Goal: Transaction & Acquisition: Purchase product/service

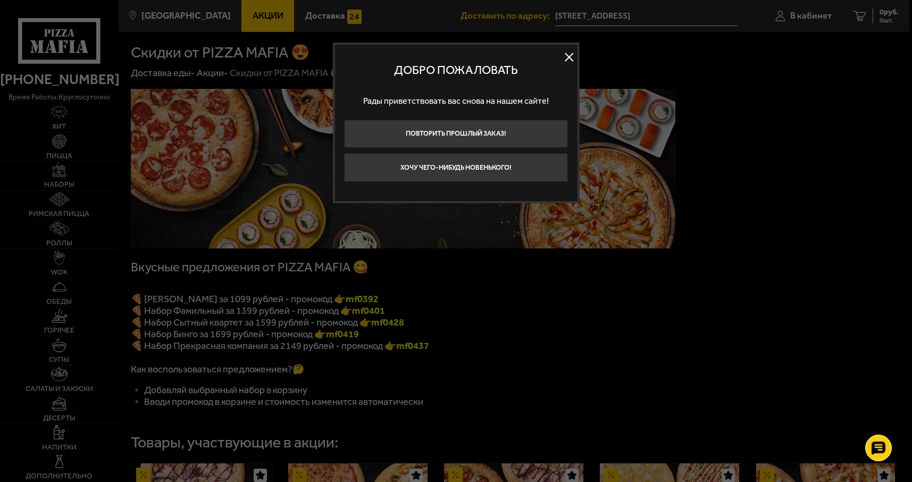
click at [571, 57] on button at bounding box center [569, 57] width 16 height 16
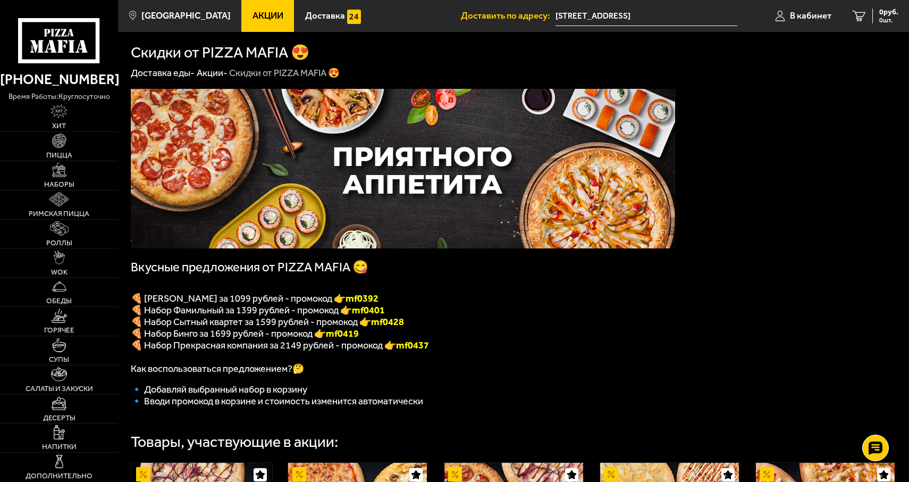
click at [334, 298] on span "🍕 [PERSON_NAME] за 1099 рублей - промокод 👉 mf0392" at bounding box center [255, 298] width 248 height 12
click at [260, 298] on span "🍕 [PERSON_NAME] за 1099 рублей - промокод 👉 mf0392" at bounding box center [255, 298] width 248 height 12
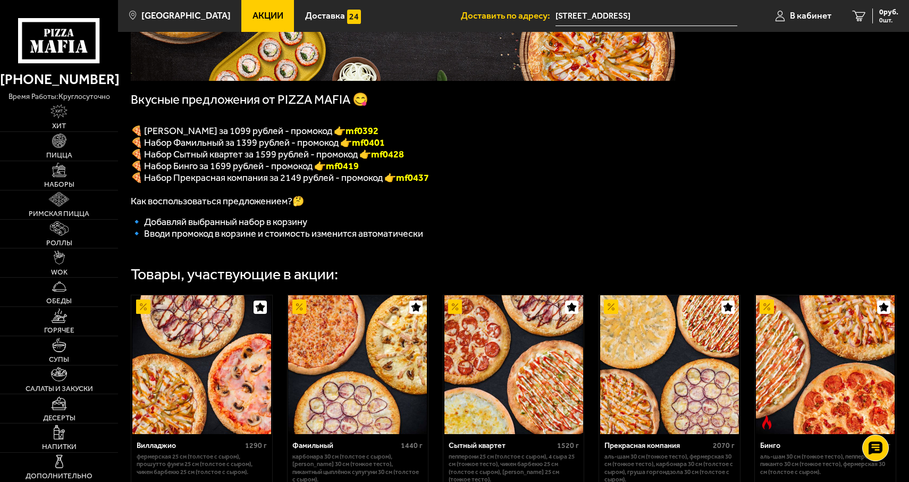
scroll to position [213, 0]
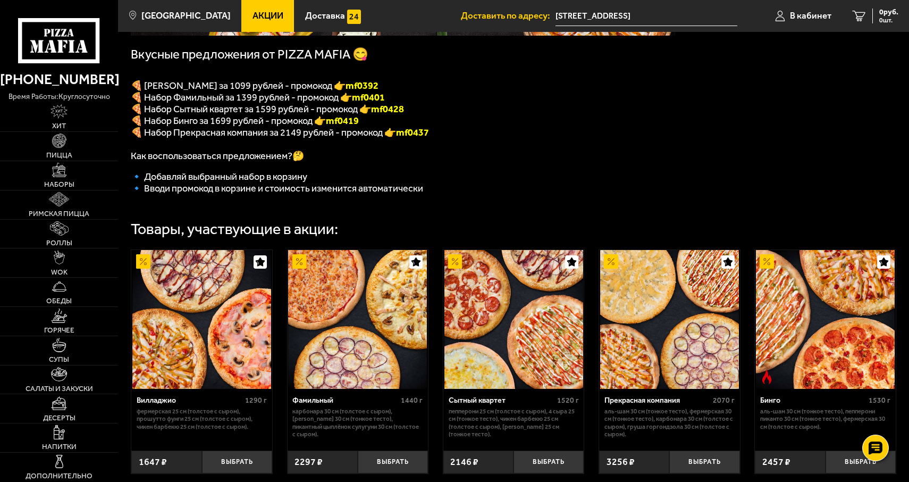
click at [211, 353] on img at bounding box center [201, 319] width 139 height 139
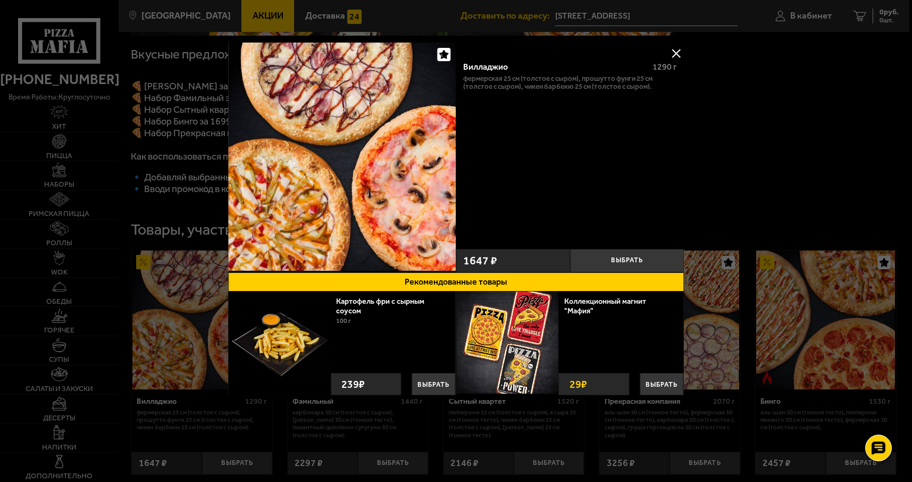
click at [676, 48] on button at bounding box center [676, 53] width 16 height 16
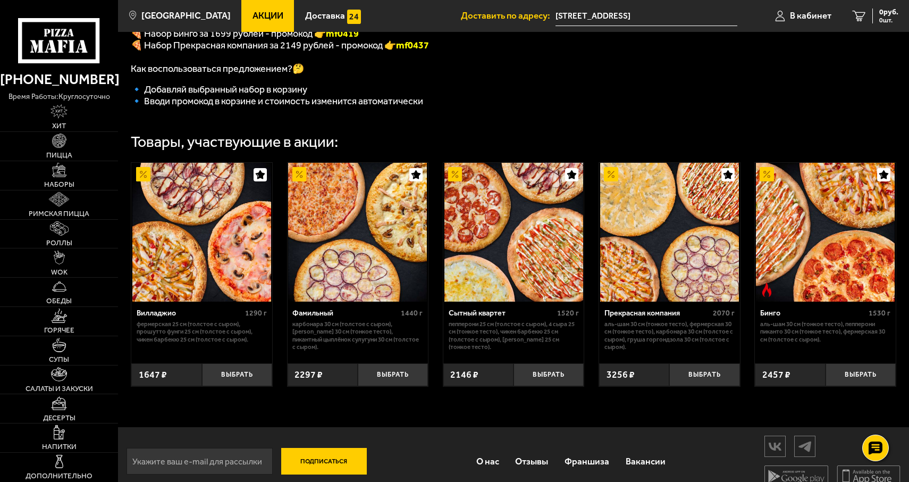
scroll to position [319, 0]
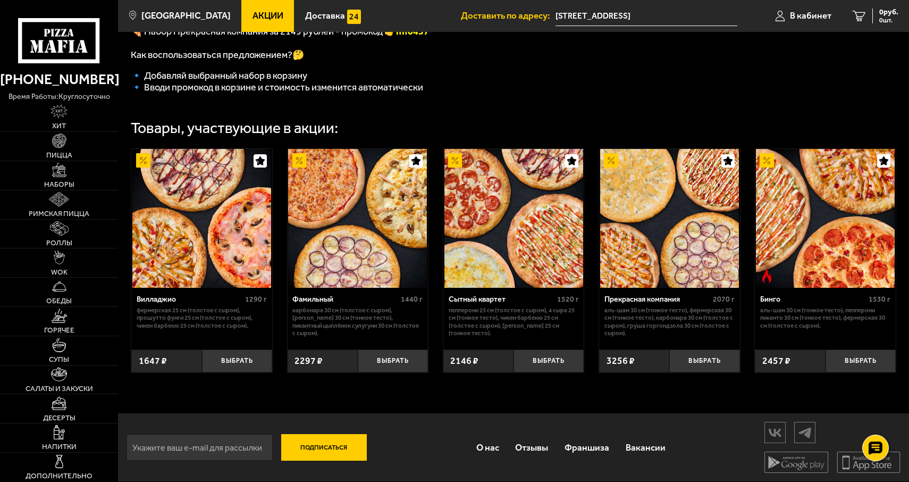
click at [215, 233] on img at bounding box center [201, 218] width 139 height 139
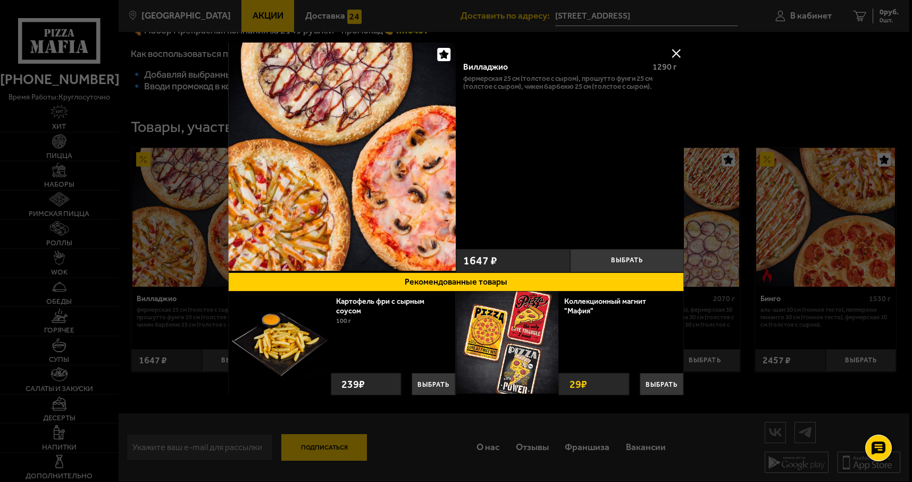
click at [603, 81] on p "Фермерская 25 см (толстое с сыром), Прошутто Фунги 25 см (толстое с сыром), Чик…" at bounding box center [570, 81] width 214 height 15
click at [613, 255] on button "Выбрать" at bounding box center [627, 260] width 114 height 23
click at [676, 49] on button at bounding box center [676, 53] width 16 height 16
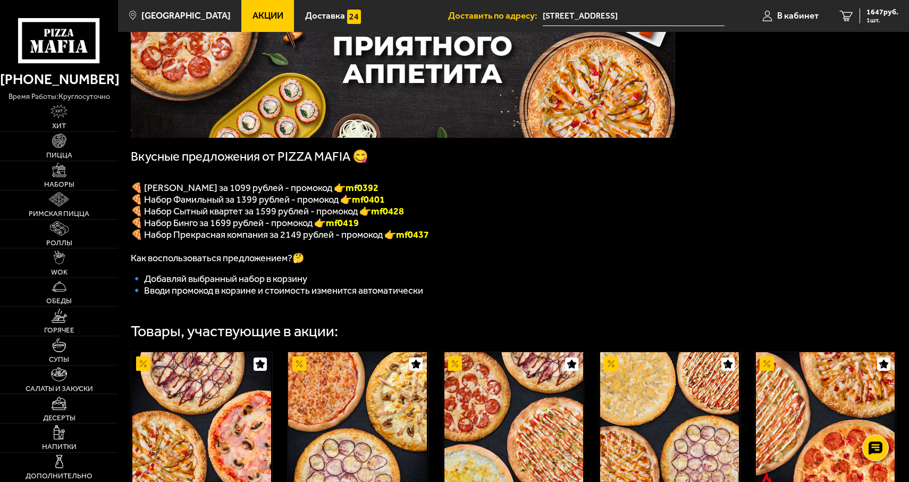
scroll to position [106, 0]
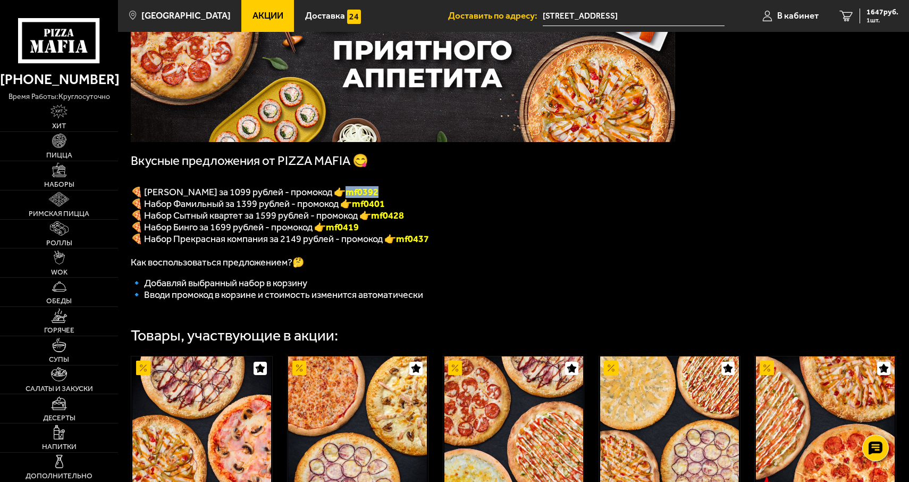
drag, startPoint x: 389, startPoint y: 194, endPoint x: 358, endPoint y: 193, distance: 31.4
click at [358, 193] on p "🍕 [PERSON_NAME] за 1099 рублей - промокод 👉 mf0392" at bounding box center [403, 192] width 544 height 12
copy font "mf0392"
click at [878, 13] on span "1647 руб." at bounding box center [883, 12] width 32 height 7
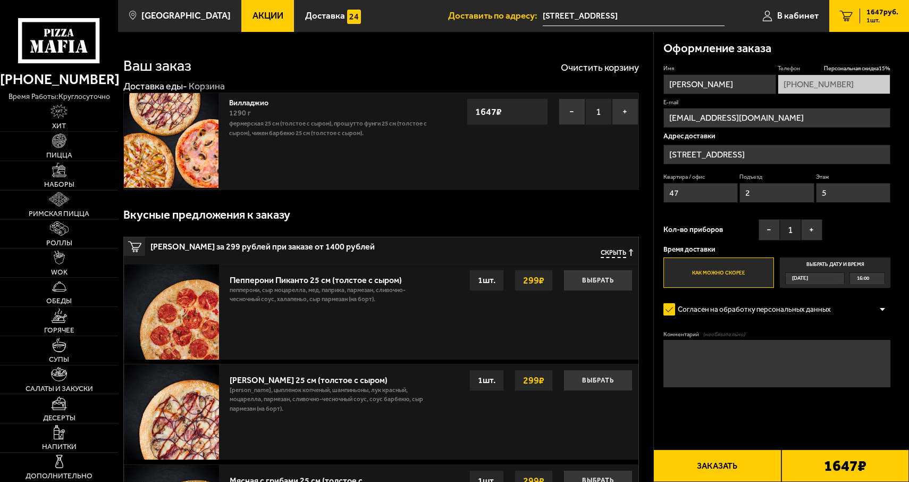
click at [717, 466] on button "Заказать" at bounding box center [717, 465] width 128 height 32
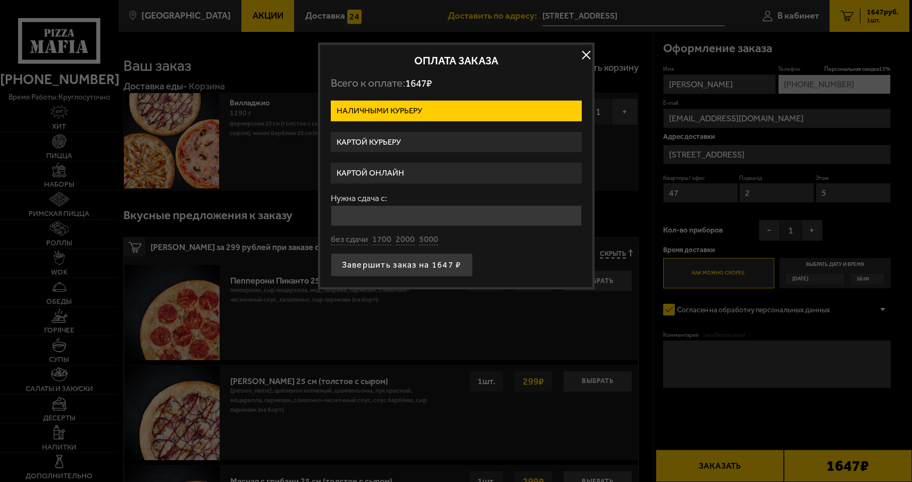
click at [589, 53] on button "button" at bounding box center [586, 55] width 16 height 16
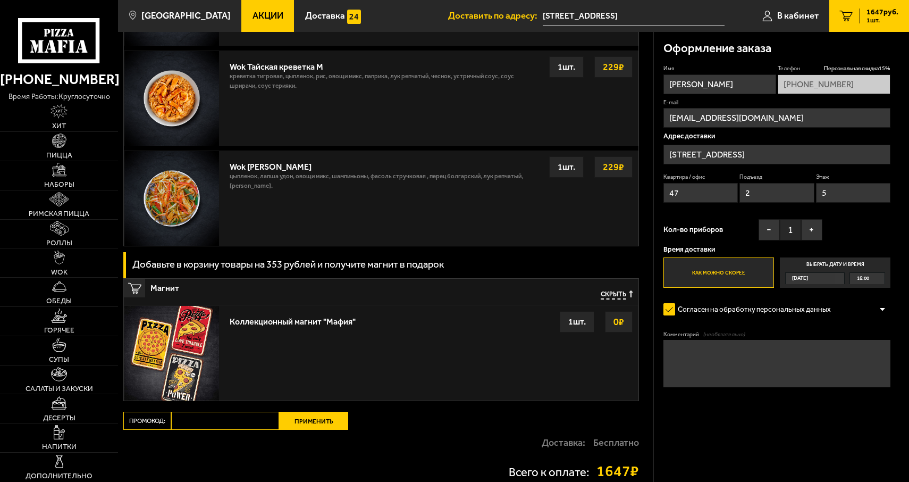
scroll to position [1115, 0]
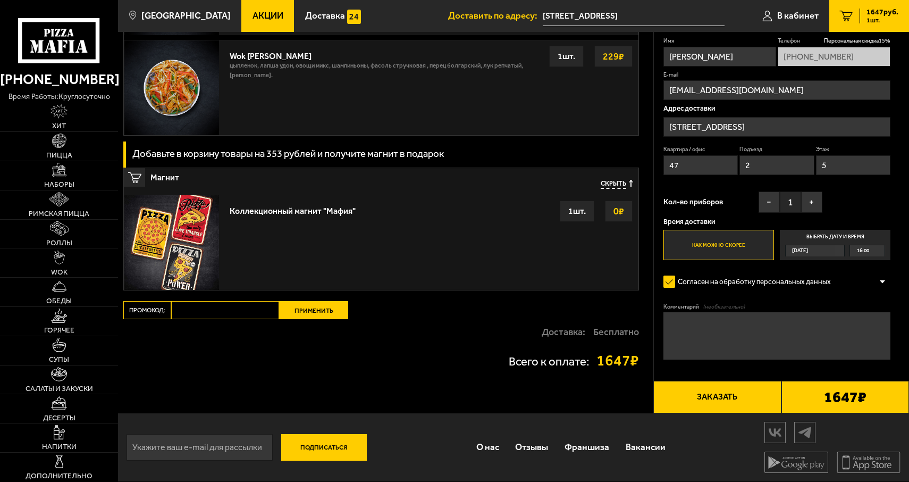
paste input "mf0392"
type input "mf0392"
click at [310, 310] on button "Применить" at bounding box center [313, 310] width 69 height 18
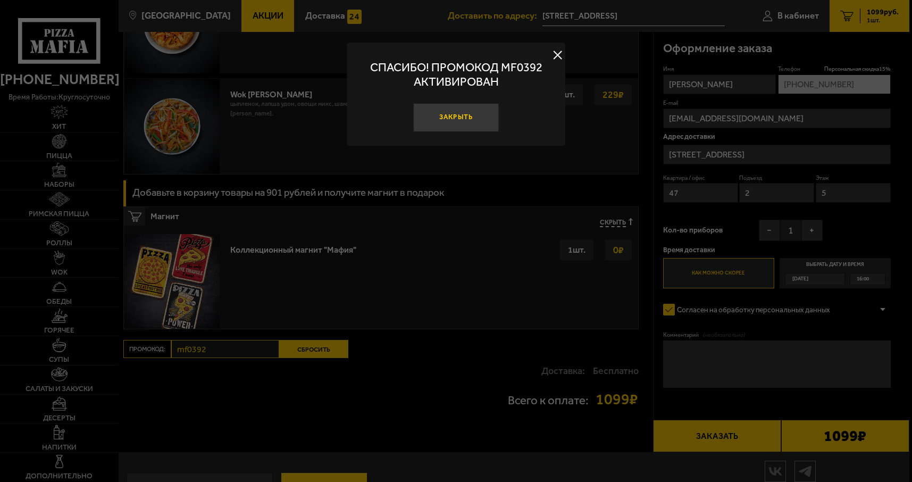
click at [480, 121] on button "Закрыть" at bounding box center [456, 117] width 86 height 29
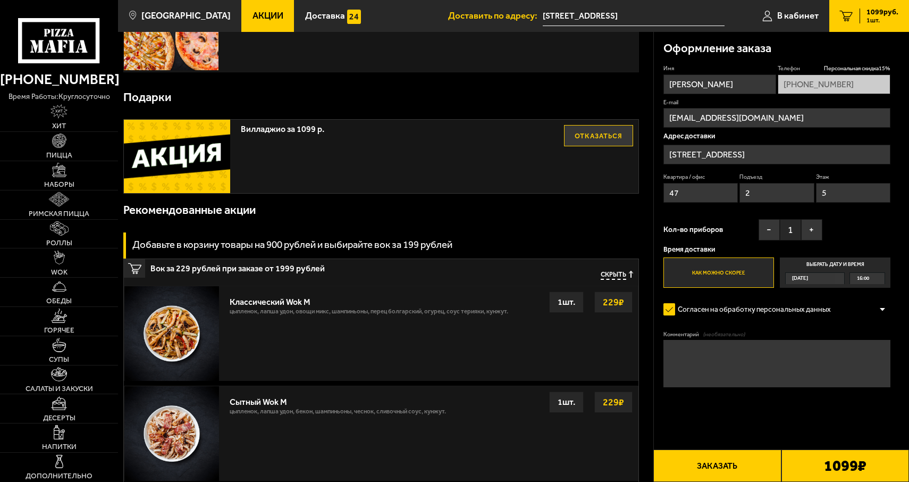
scroll to position [0, 0]
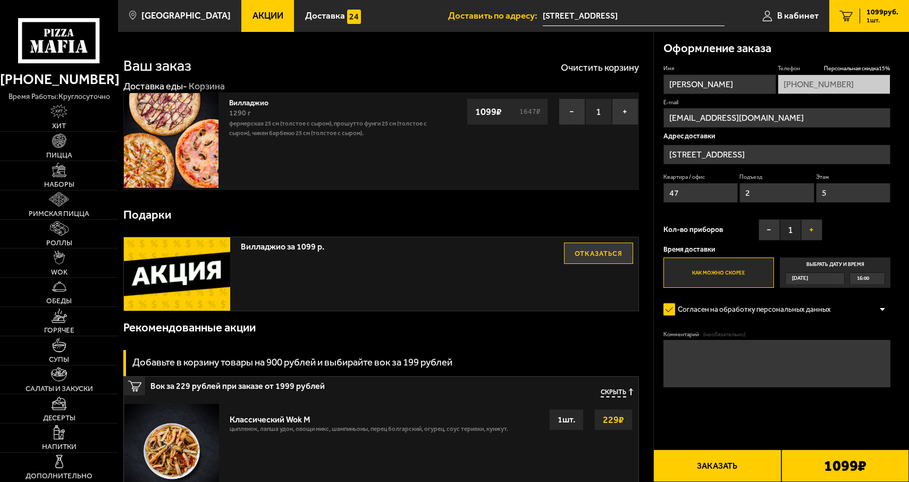
click at [818, 235] on button "+" at bounding box center [811, 229] width 21 height 21
click at [730, 464] on button "Заказать" at bounding box center [717, 465] width 128 height 32
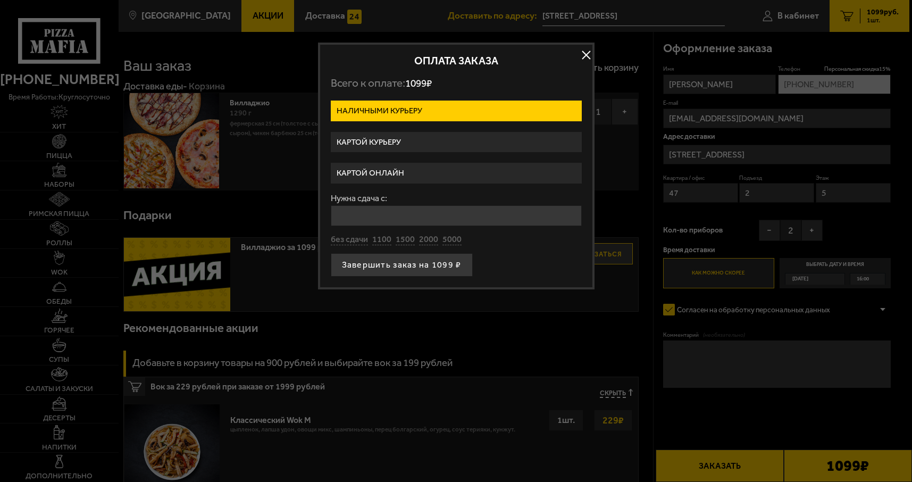
click at [425, 172] on label "Картой онлайн" at bounding box center [456, 173] width 251 height 21
click at [0, 0] on input "Картой онлайн" at bounding box center [0, 0] width 0 height 0
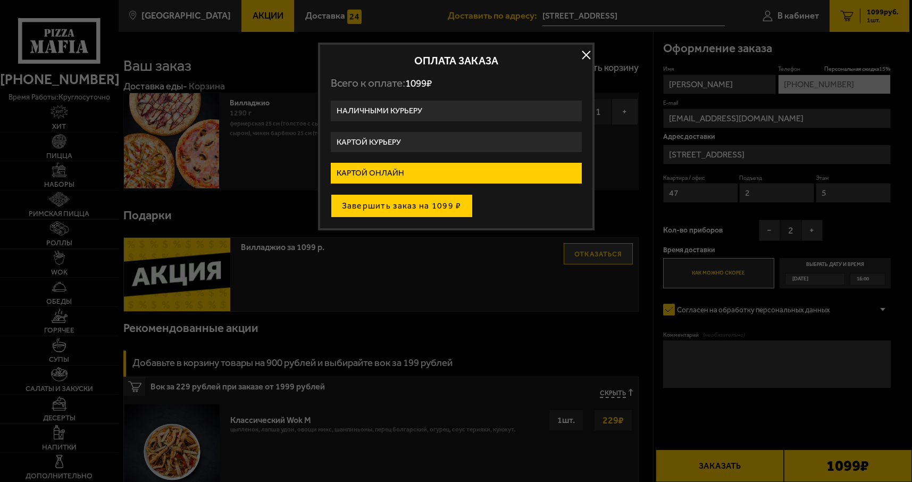
click at [420, 204] on button "Завершить заказ на 1099 ₽" at bounding box center [402, 205] width 142 height 23
